Goal: Find specific page/section: Locate a particular part of the current website

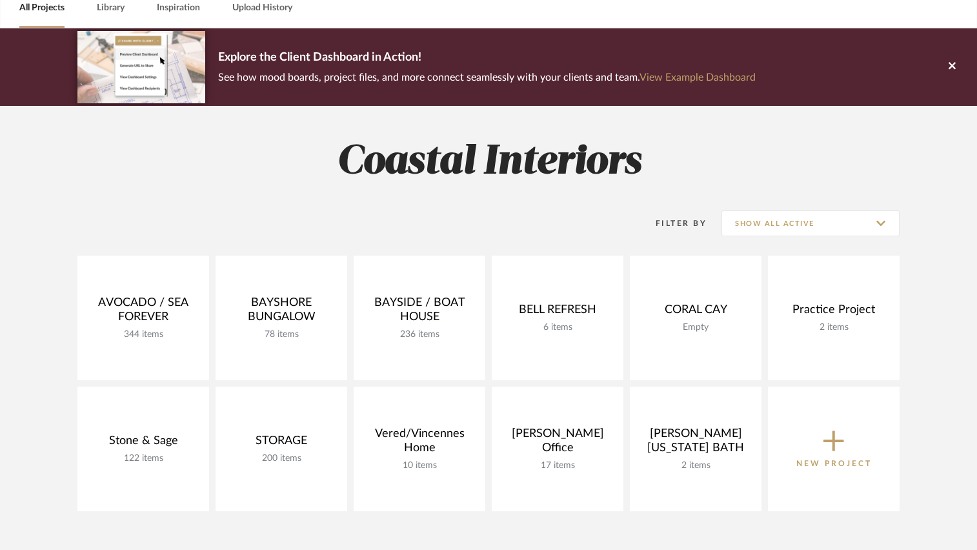
scroll to position [129, 0]
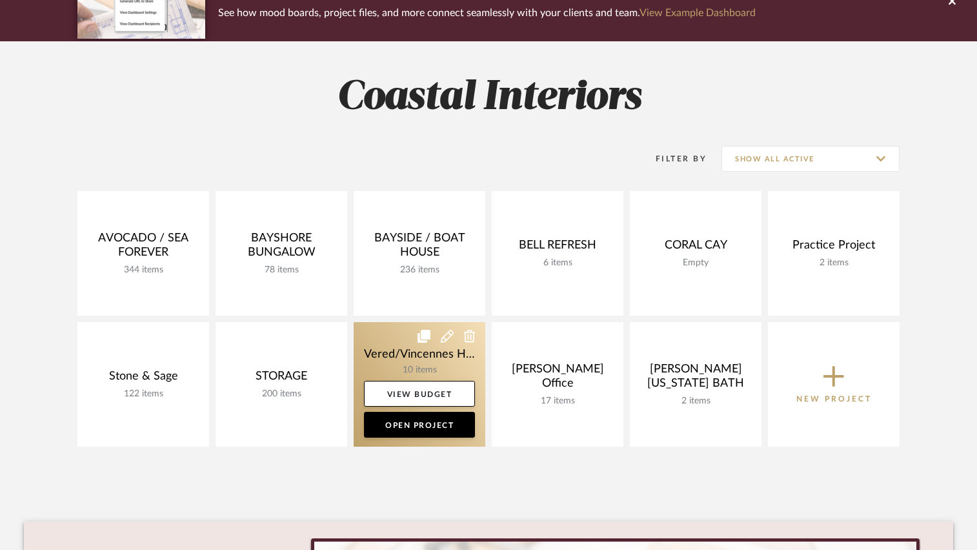
click at [375, 350] on link at bounding box center [420, 384] width 132 height 125
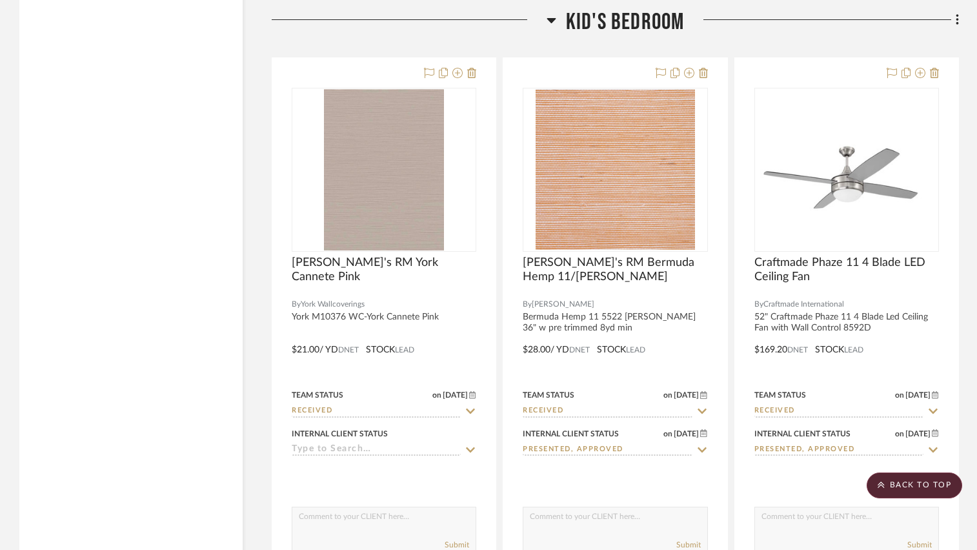
scroll to position [2195, 0]
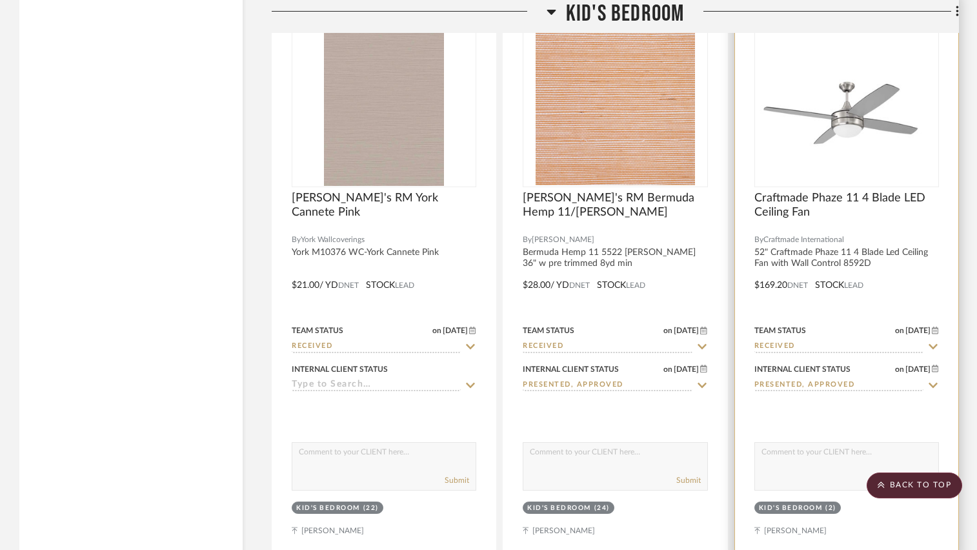
click at [912, 272] on div at bounding box center [846, 276] width 223 height 565
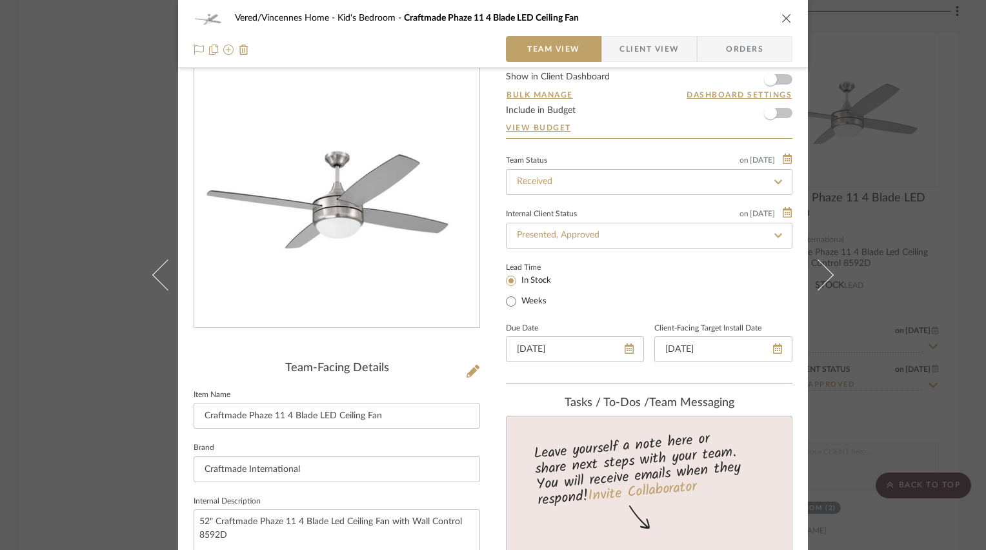
scroll to position [0, 0]
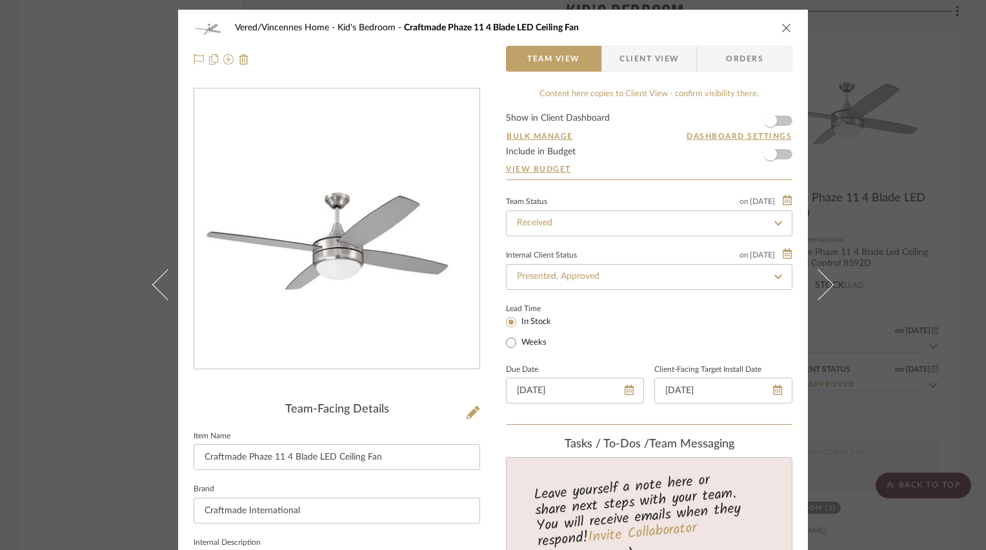
click at [782, 28] on icon "close" at bounding box center [787, 28] width 10 height 10
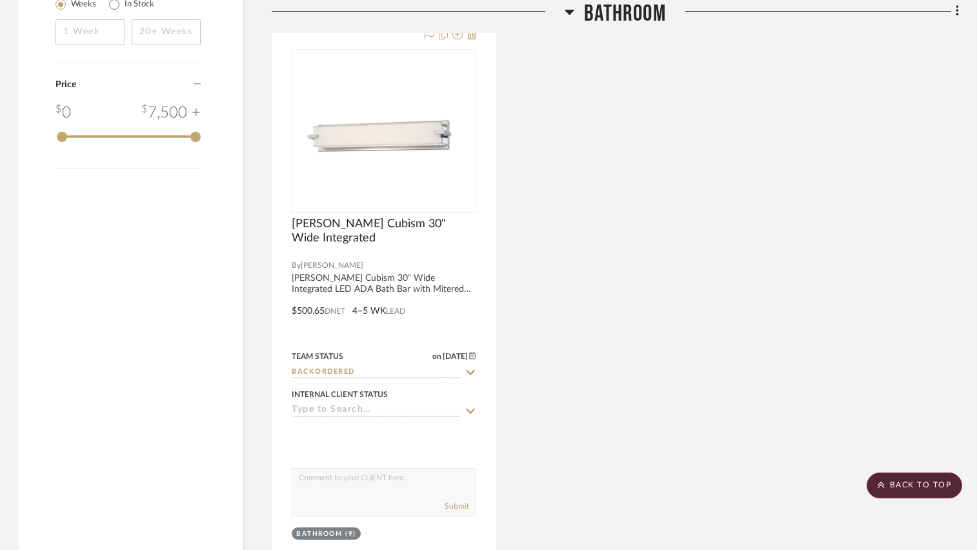
scroll to position [1549, 0]
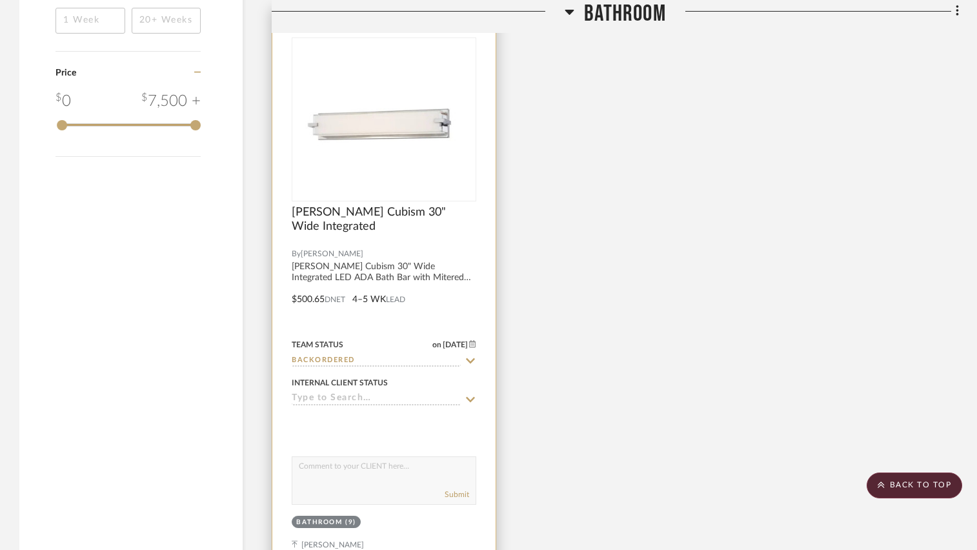
click at [432, 234] on div at bounding box center [384, 240] width 185 height 12
click at [481, 235] on div at bounding box center [383, 290] width 223 height 565
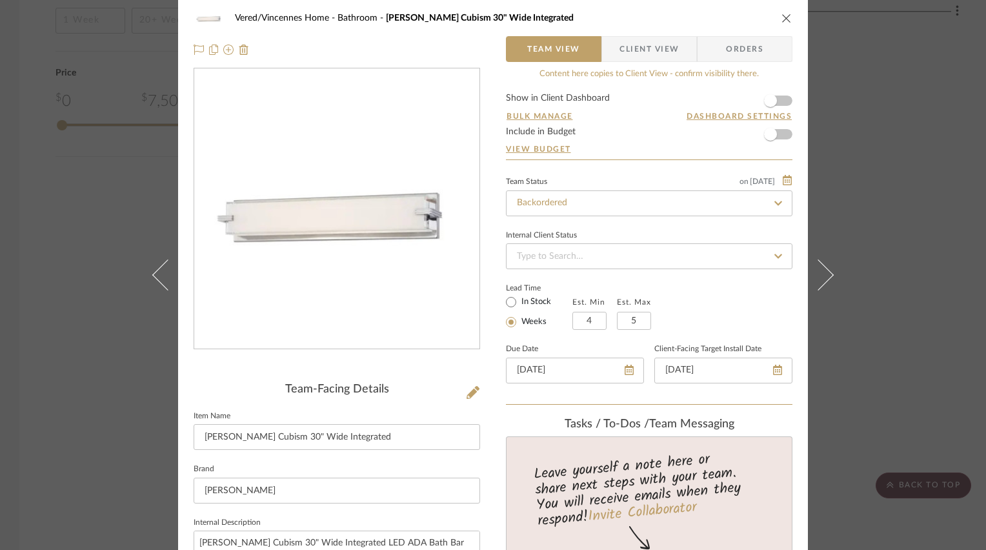
scroll to position [0, 0]
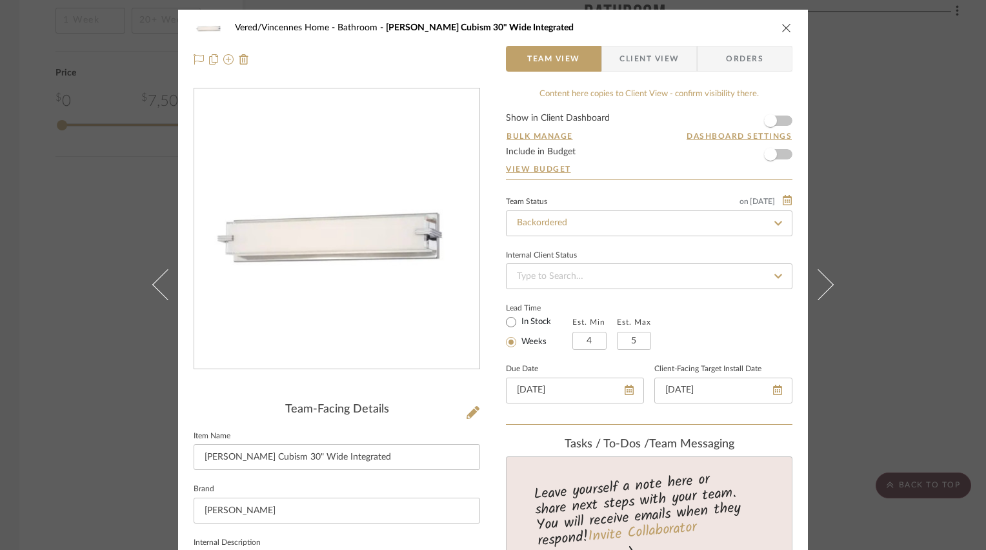
click at [930, 138] on div "Vered/Vincennes Home Bathroom [PERSON_NAME] Cubism 30" Wide Integrated Team Vie…" at bounding box center [493, 275] width 986 height 550
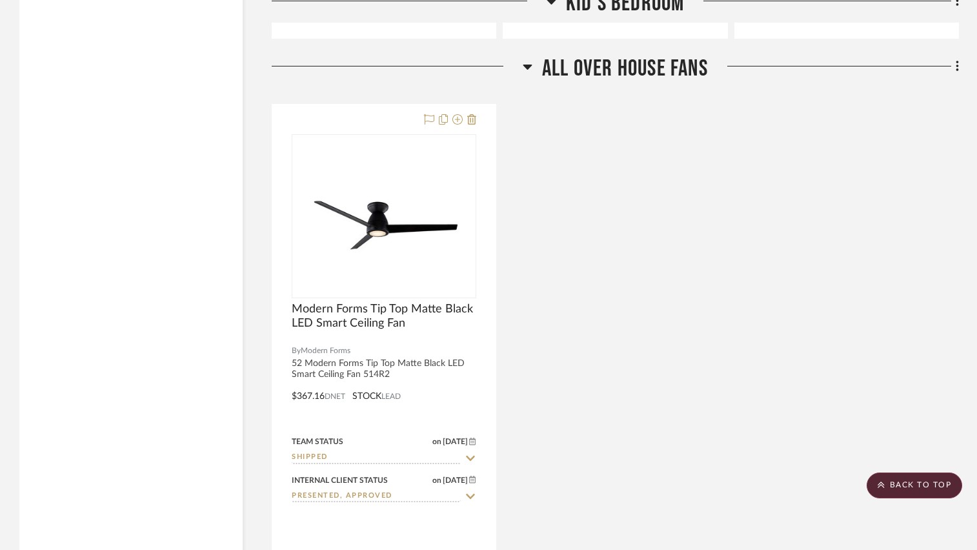
scroll to position [2713, 0]
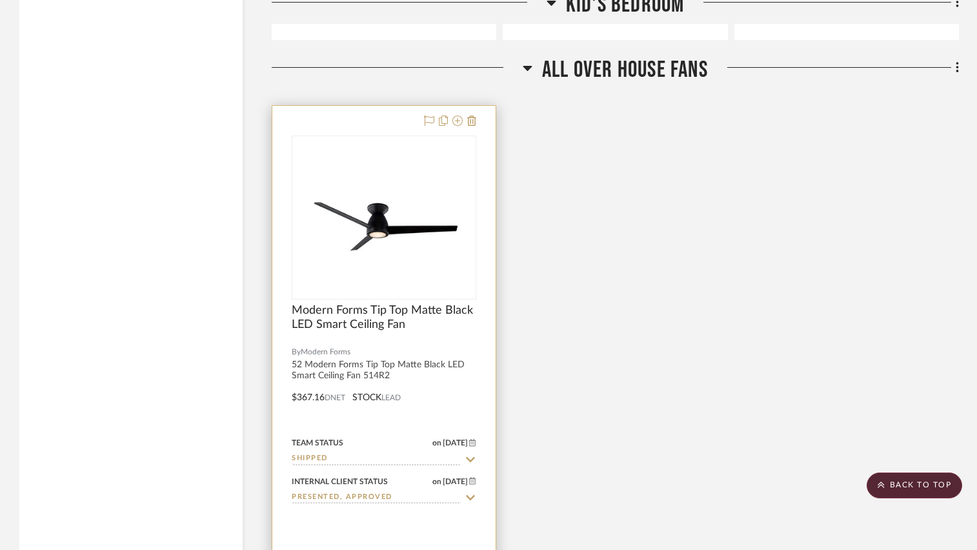
click at [456, 341] on div at bounding box center [384, 338] width 185 height 12
click at [460, 327] on span "Modern Forms Tip Top Matte Black LED Smart Ceiling Fan" at bounding box center [384, 317] width 185 height 28
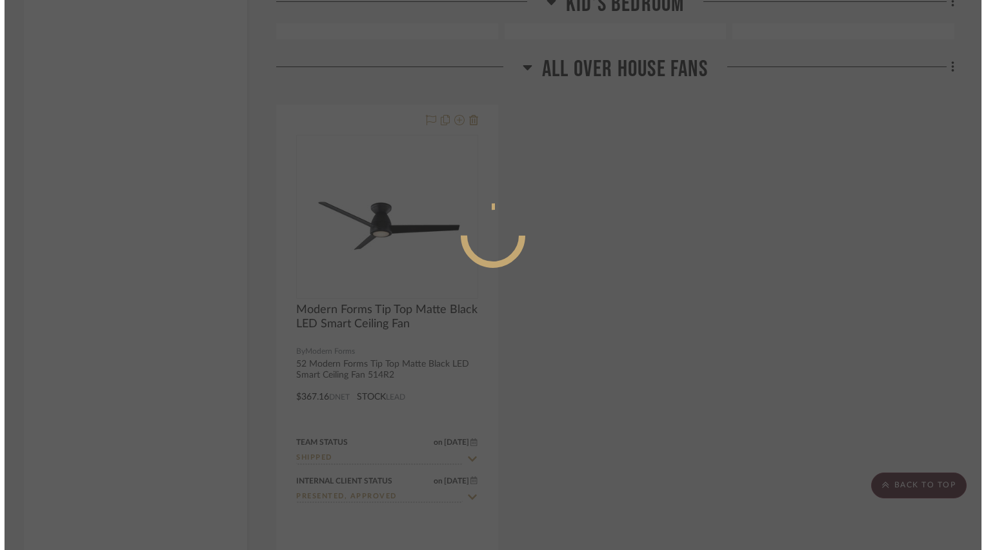
scroll to position [0, 0]
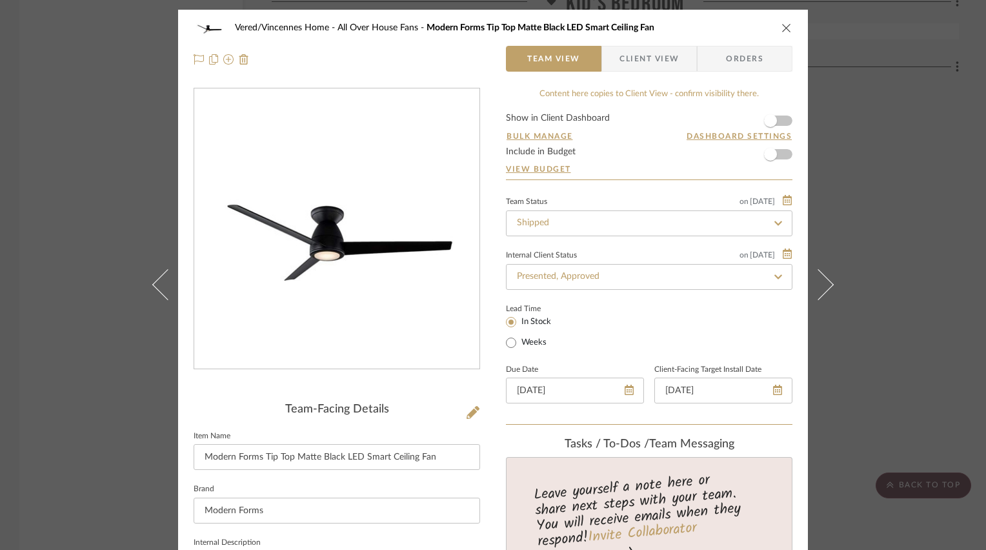
click at [858, 190] on div "Vered/Vincennes Home All Over House Fans Modern Forms Tip Top Matte Black LED S…" at bounding box center [493, 275] width 986 height 550
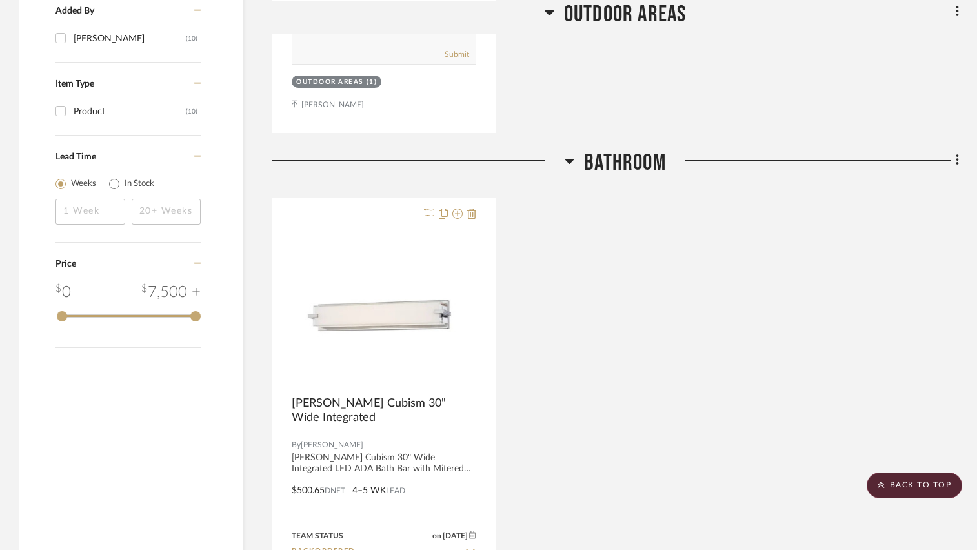
scroll to position [1552, 0]
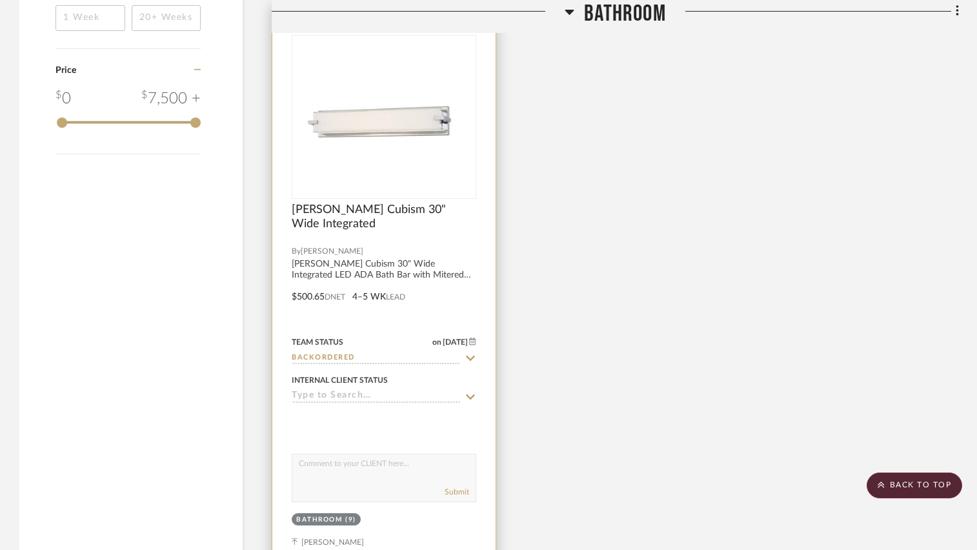
click at [485, 238] on div at bounding box center [383, 287] width 223 height 565
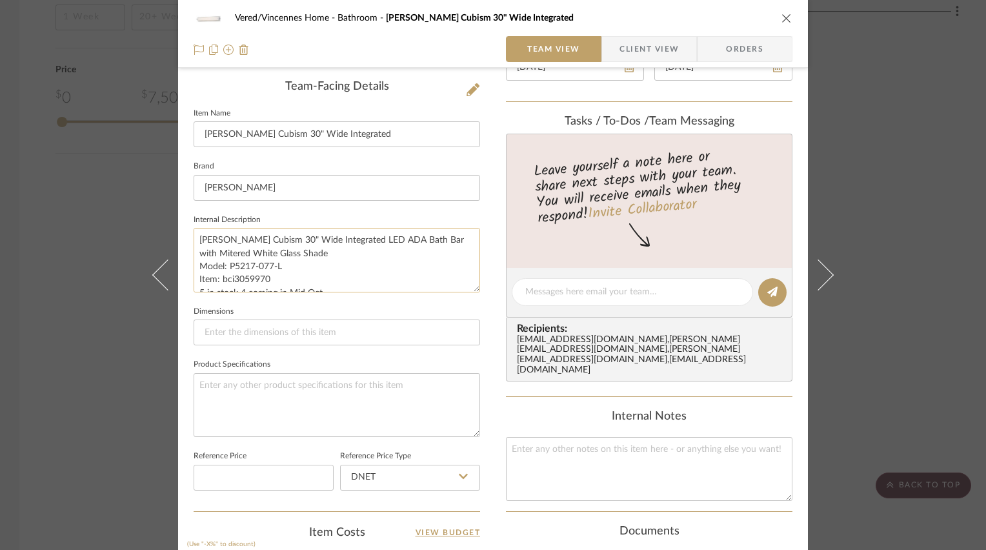
scroll to position [13, 0]
click at [782, 18] on icon "close" at bounding box center [787, 18] width 10 height 10
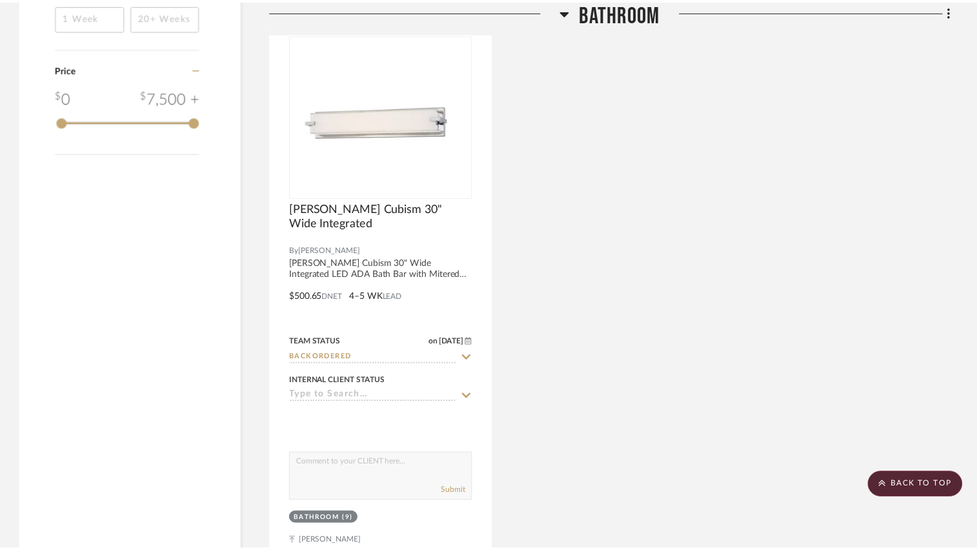
scroll to position [1552, 0]
